Goal: Transaction & Acquisition: Purchase product/service

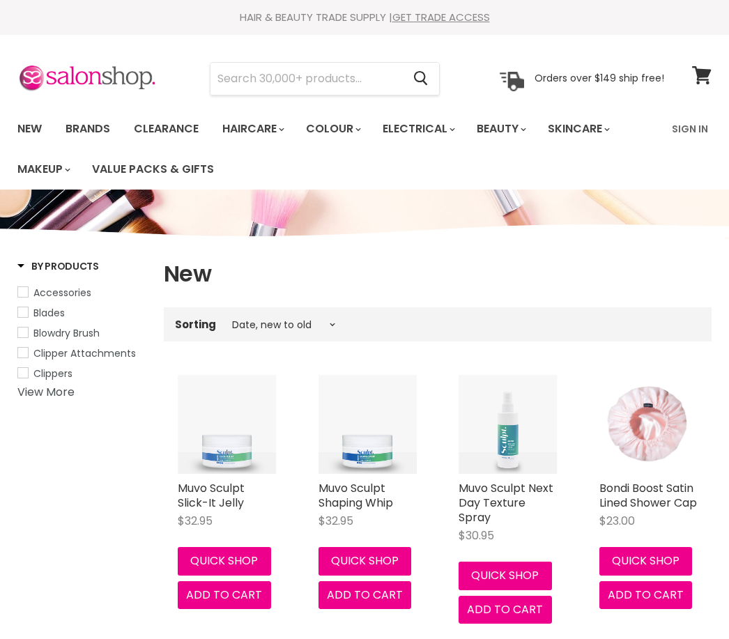
select select "created-descending"
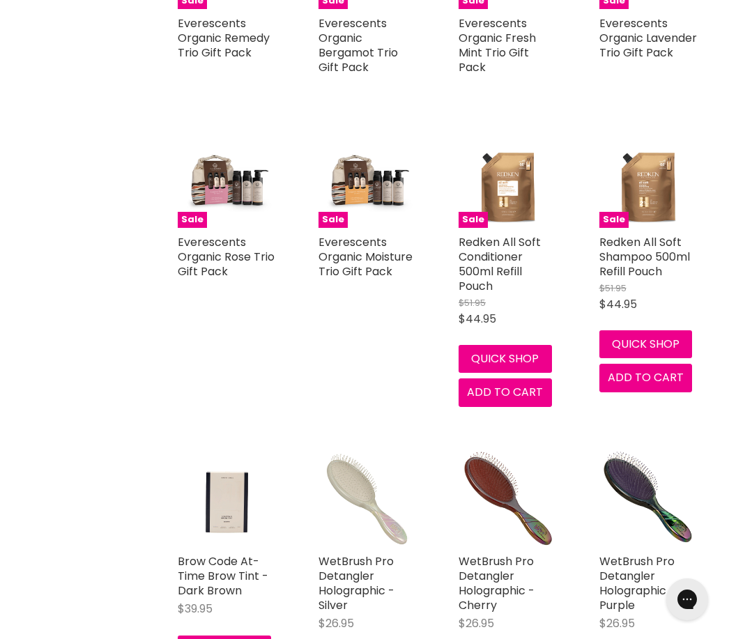
scroll to position [2438, 0]
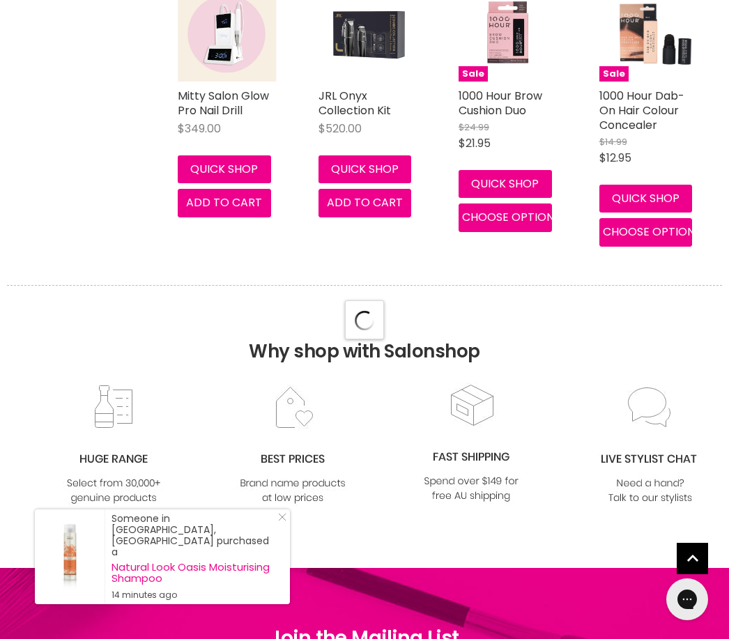
select select "created-descending"
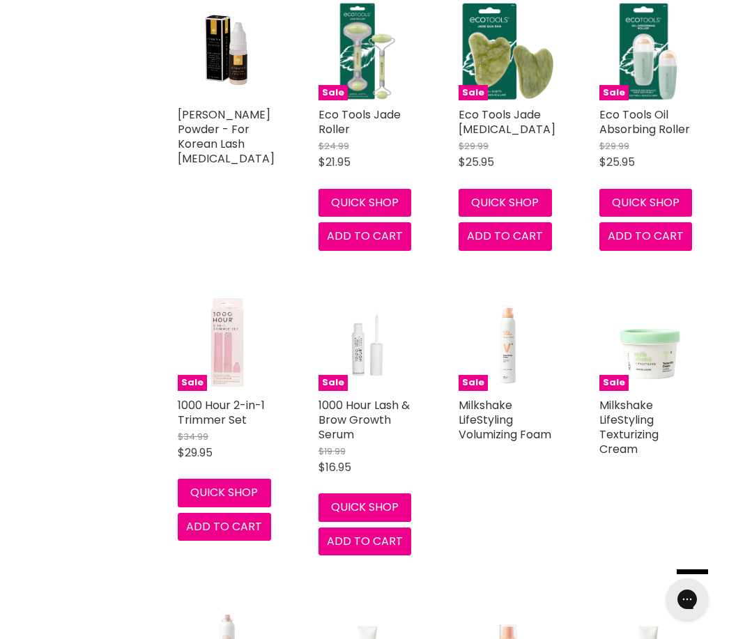
scroll to position [6356, 0]
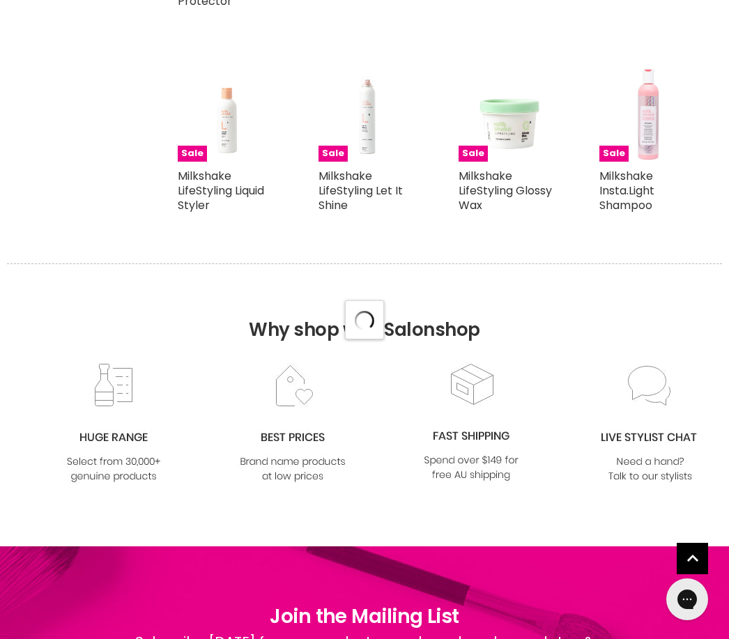
select select "created-descending"
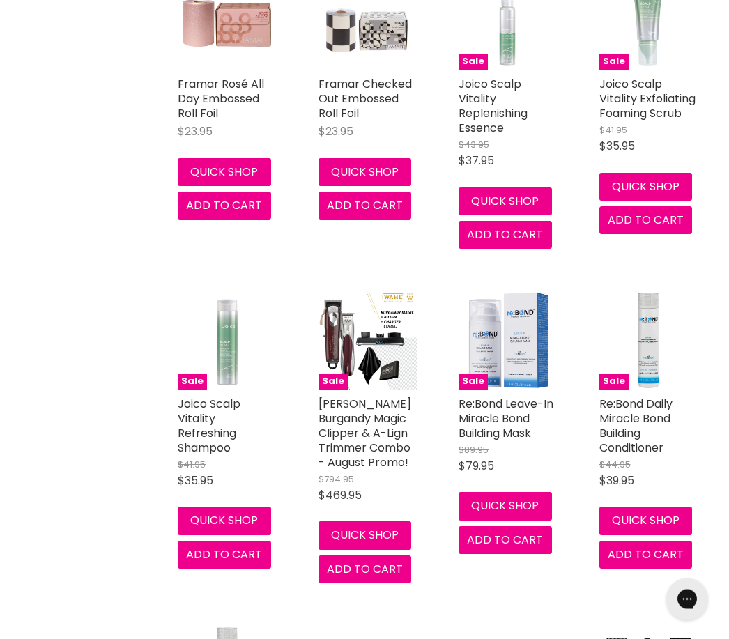
scroll to position [8624, 0]
click at [635, 540] on button "Add to cart" at bounding box center [645, 554] width 93 height 28
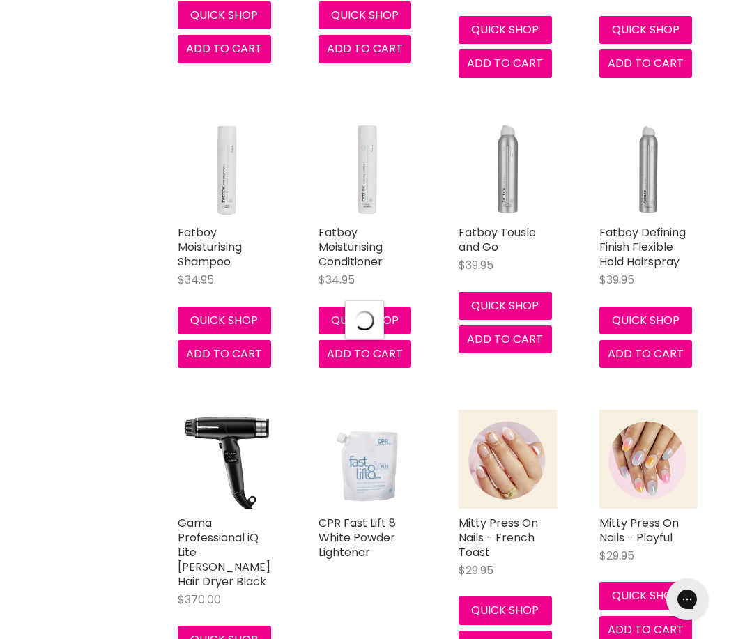
select select "created-descending"
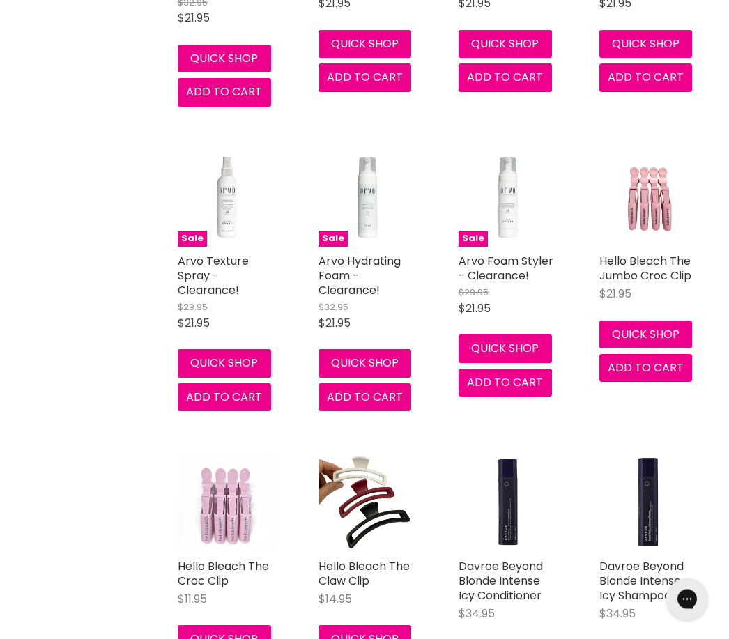
scroll to position [13751, 0]
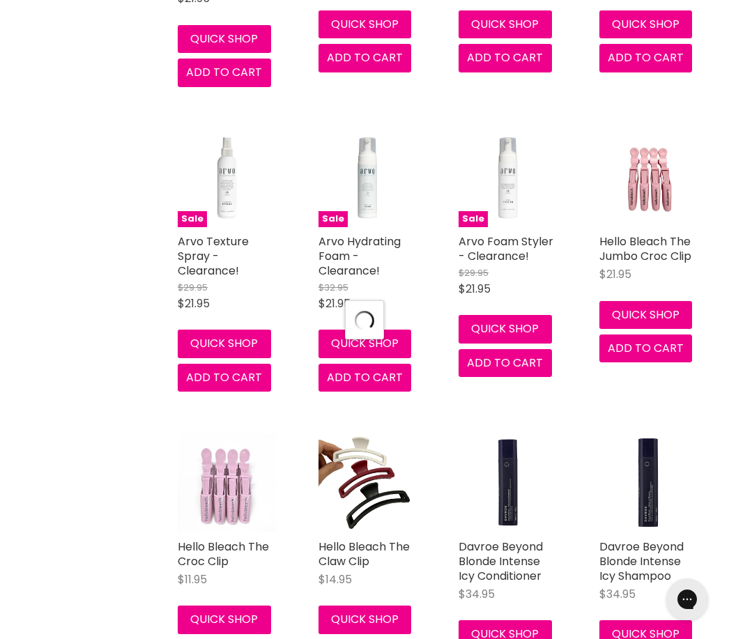
select select "created-descending"
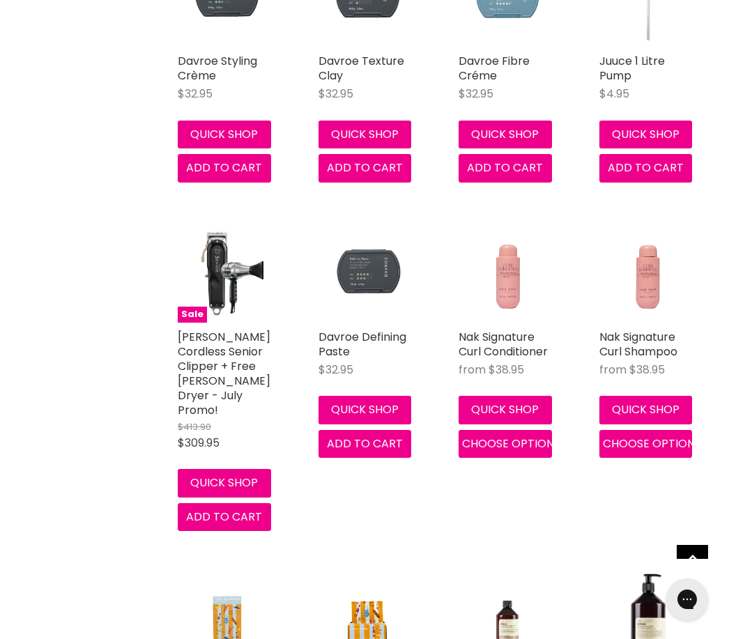
scroll to position [17449, 0]
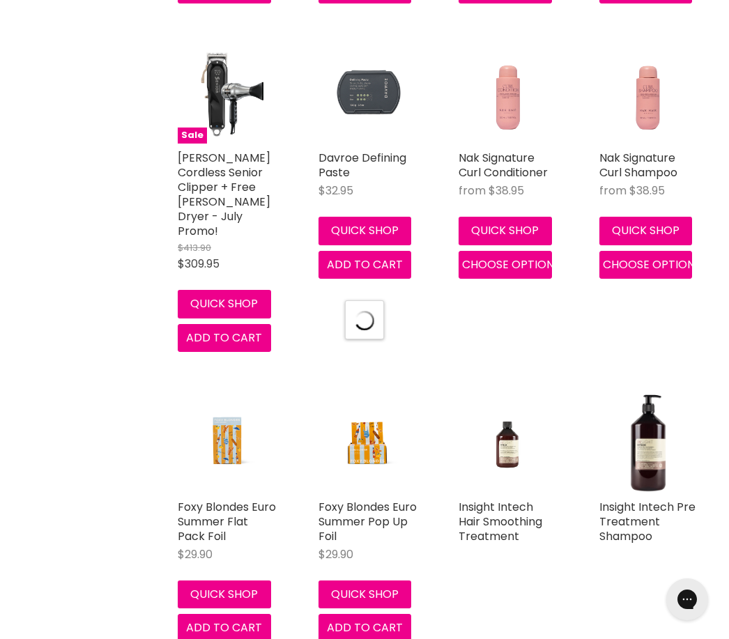
select select "created-descending"
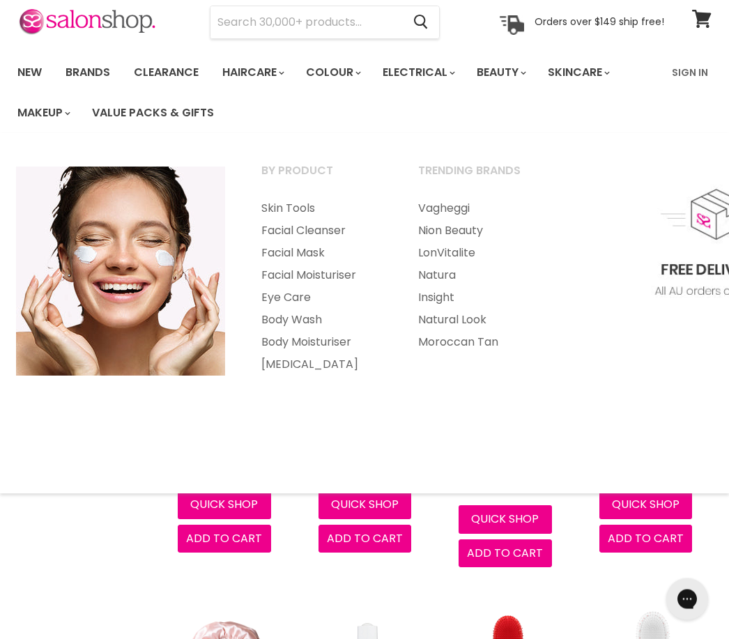
scroll to position [56, 0]
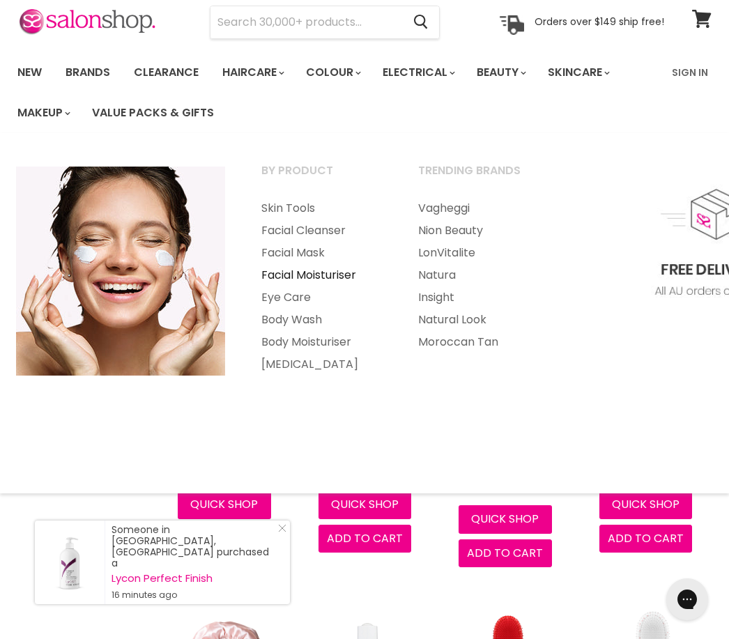
click at [340, 276] on link "Facial Moisturiser" at bounding box center [321, 275] width 154 height 22
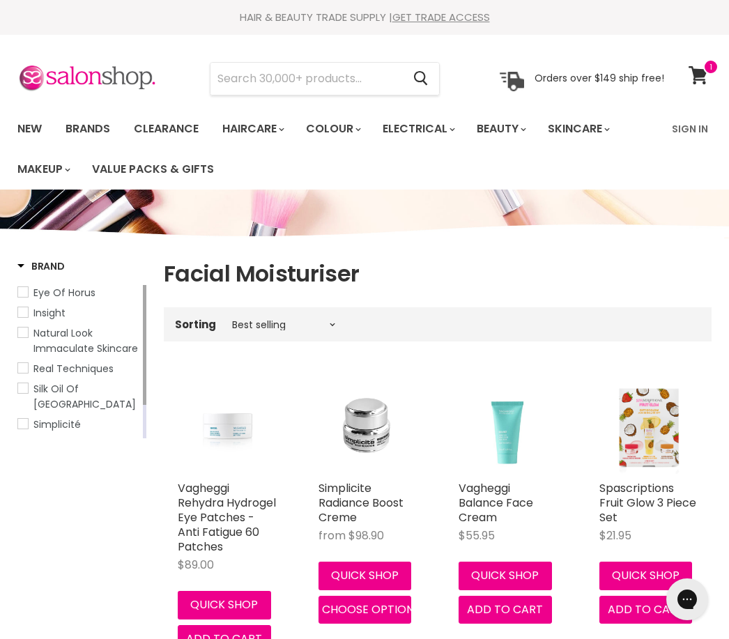
click at [52, 291] on span "Eye Of Horus" at bounding box center [64, 293] width 62 height 14
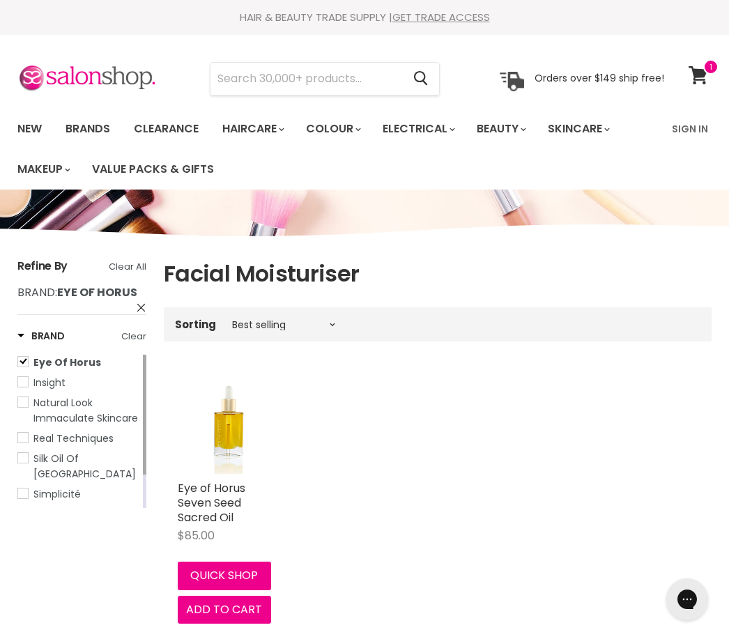
click at [47, 507] on span "Skin O2" at bounding box center [51, 514] width 36 height 14
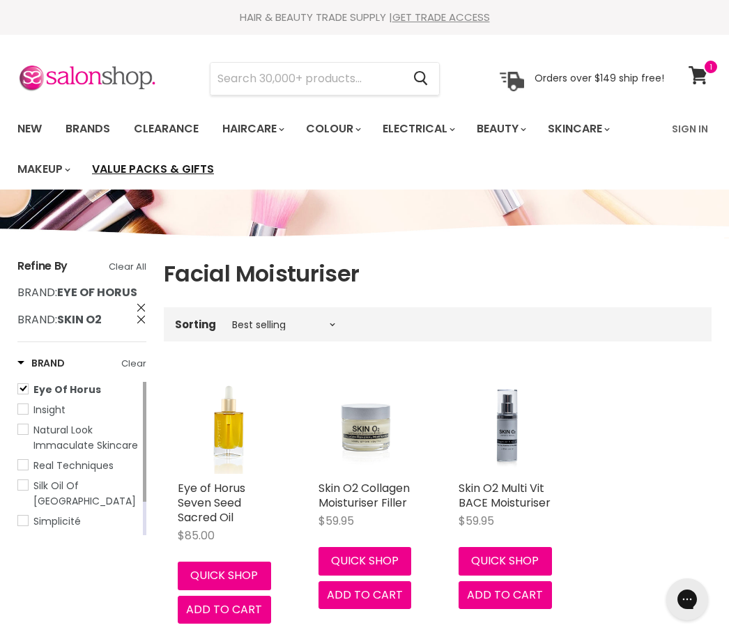
click at [150, 175] on link "Value Packs & Gifts" at bounding box center [152, 169] width 143 height 29
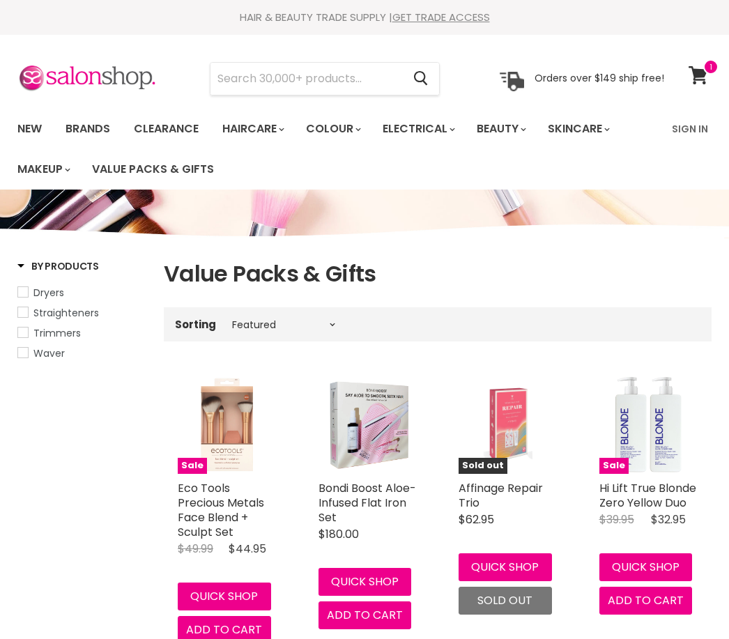
select select "manual"
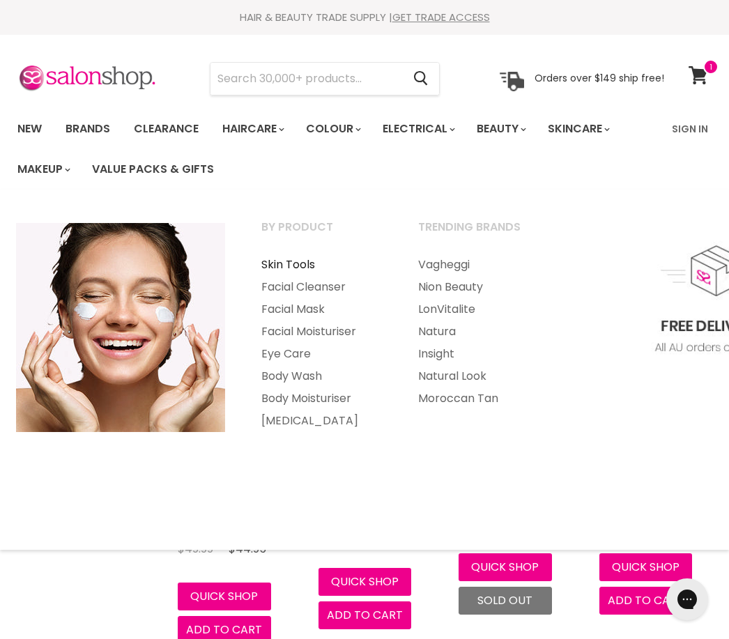
click at [295, 258] on link "Skin Tools" at bounding box center [321, 265] width 154 height 22
